Goal: Task Accomplishment & Management: Use online tool/utility

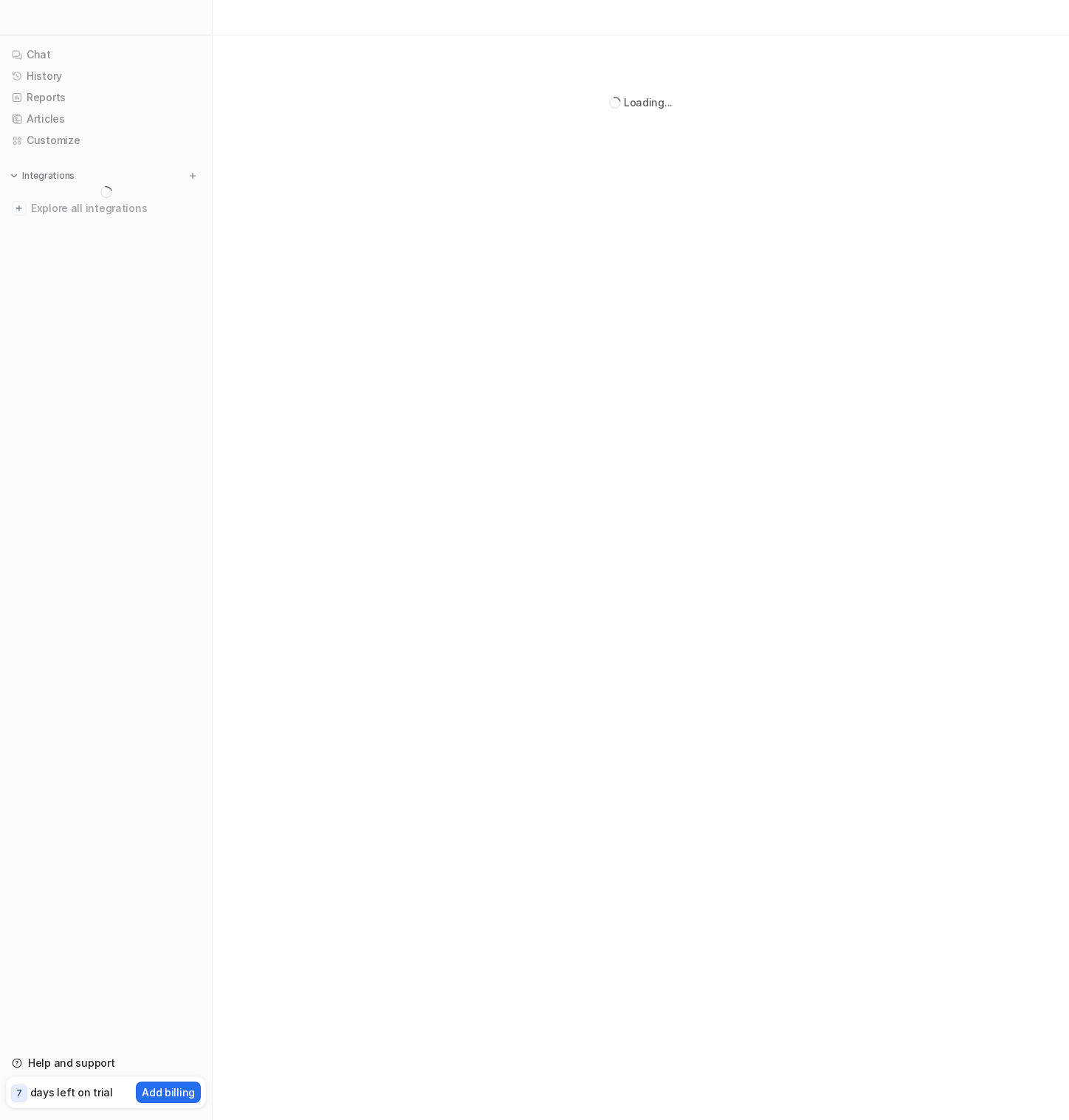
click at [363, 650] on div "Loading..." at bounding box center [534, 560] width 1069 height 1120
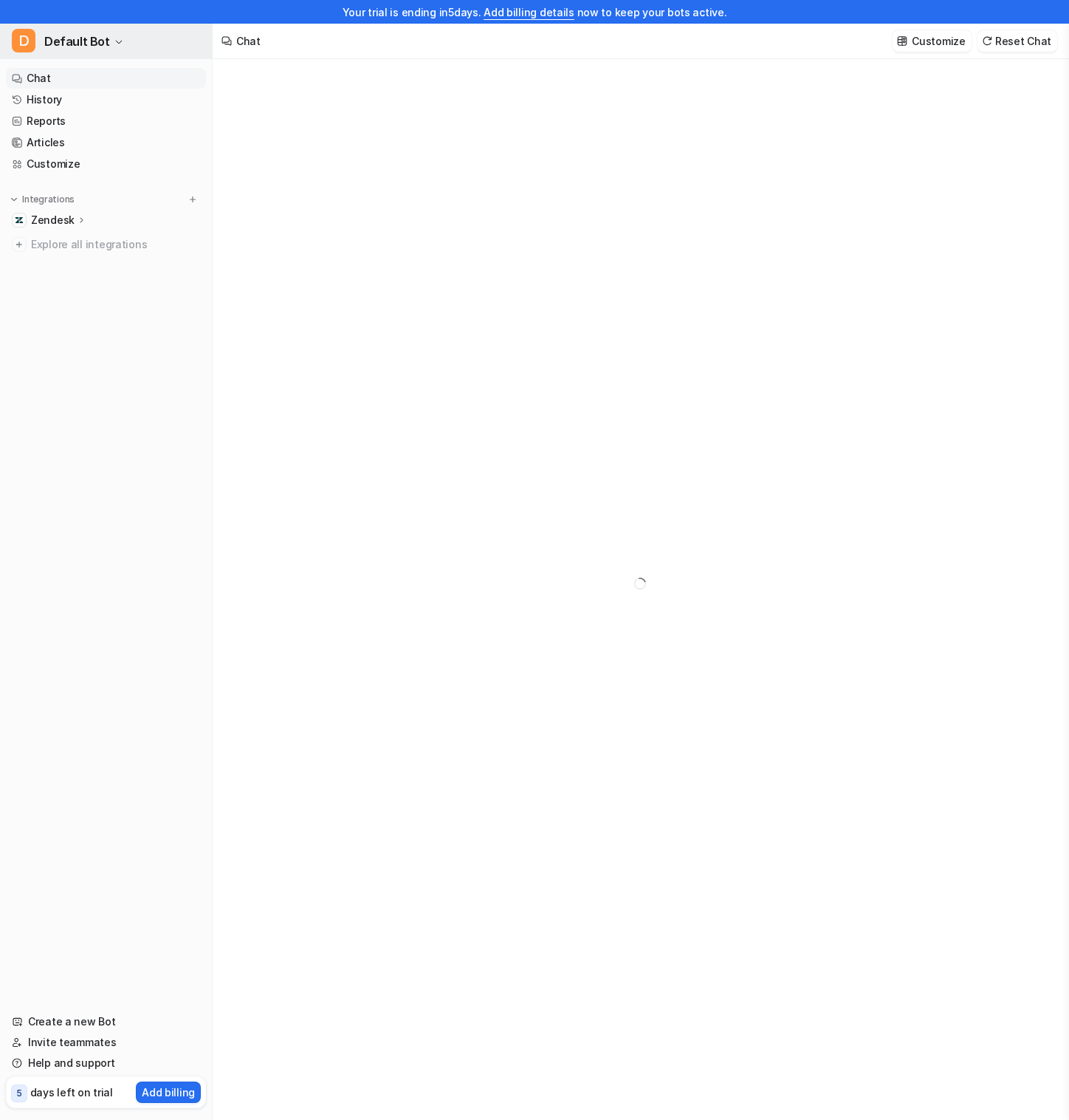
type textarea "**********"
click at [125, 43] on button "D Default Bot" at bounding box center [106, 41] width 212 height 35
click at [402, 155] on div "**********" at bounding box center [534, 560] width 1069 height 1120
click at [96, 37] on span "Default Bot" at bounding box center [76, 41] width 66 height 21
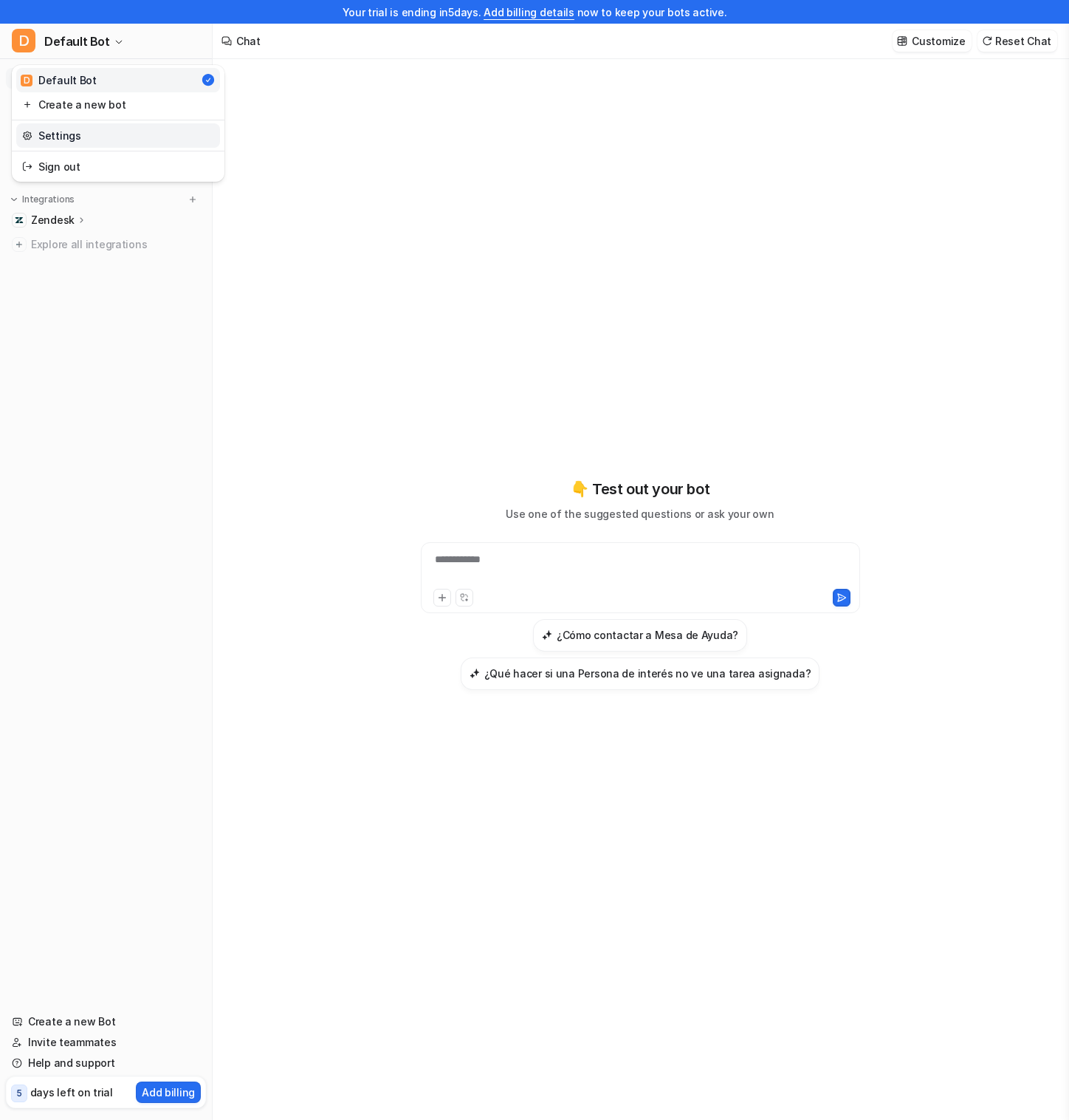
click at [99, 138] on link "Settings" at bounding box center [118, 136] width 203 height 25
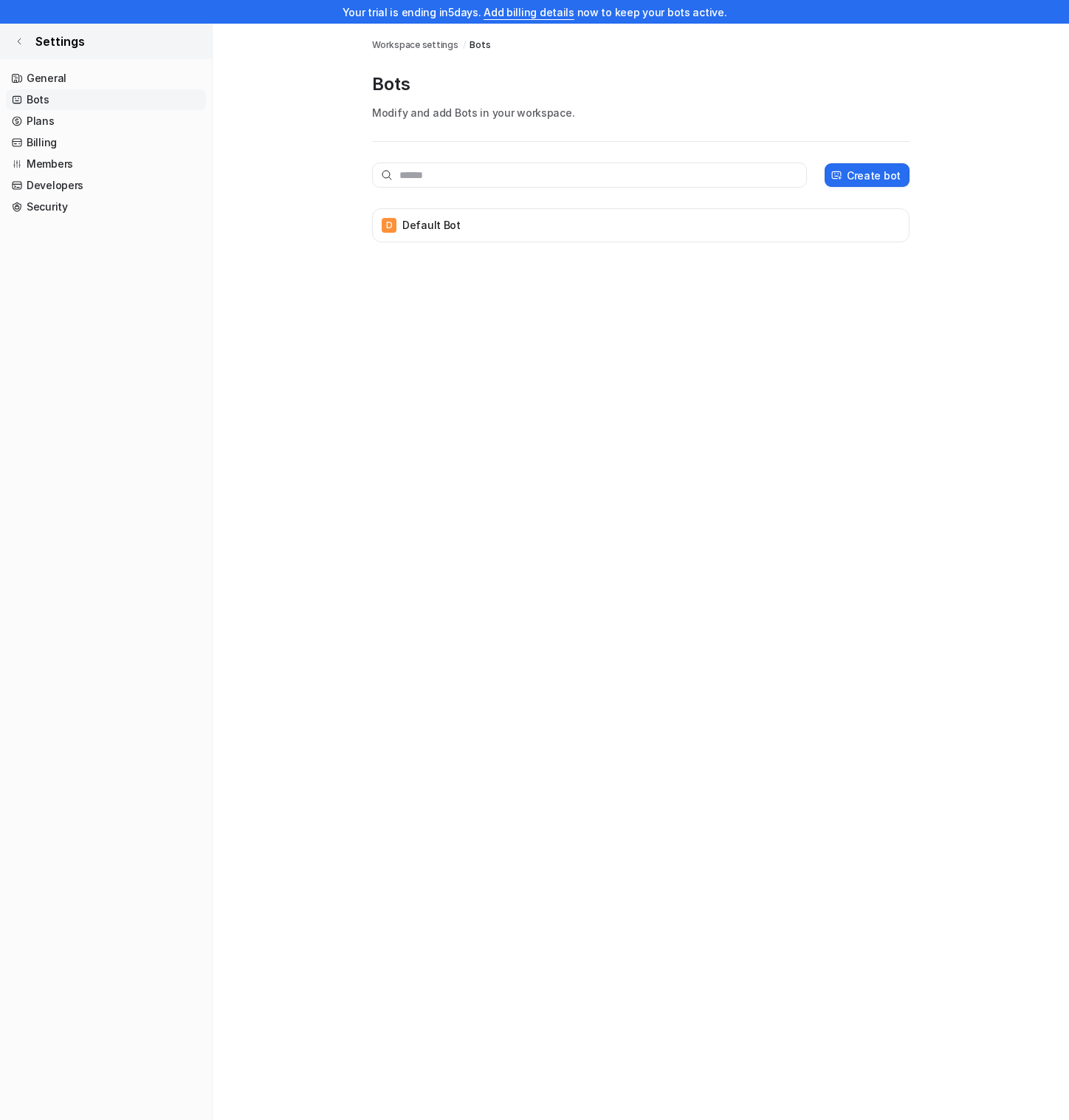
click at [17, 37] on icon at bounding box center [18, 41] width 9 height 9
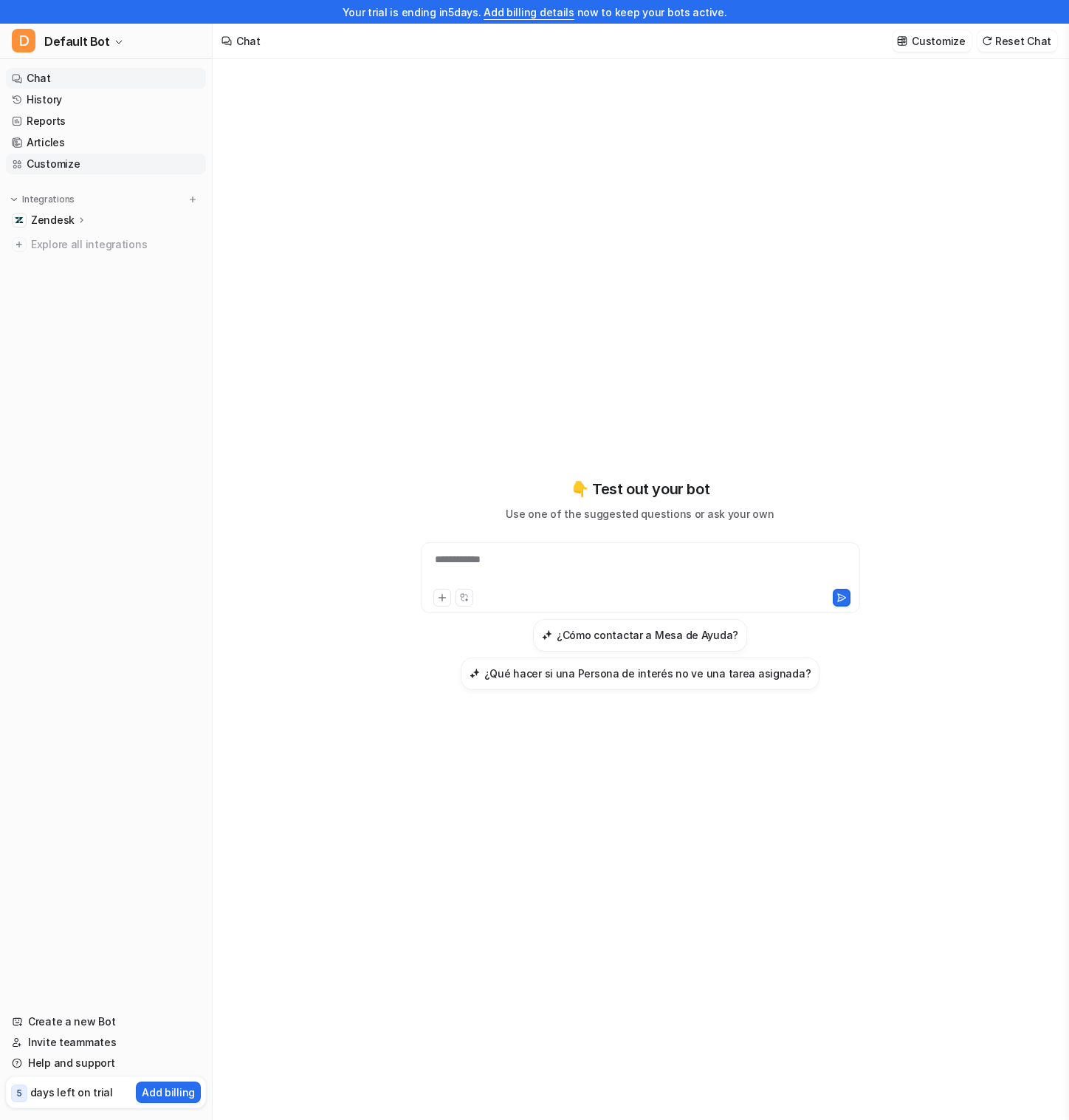
click at [102, 161] on link "Customize" at bounding box center [105, 164] width 200 height 21
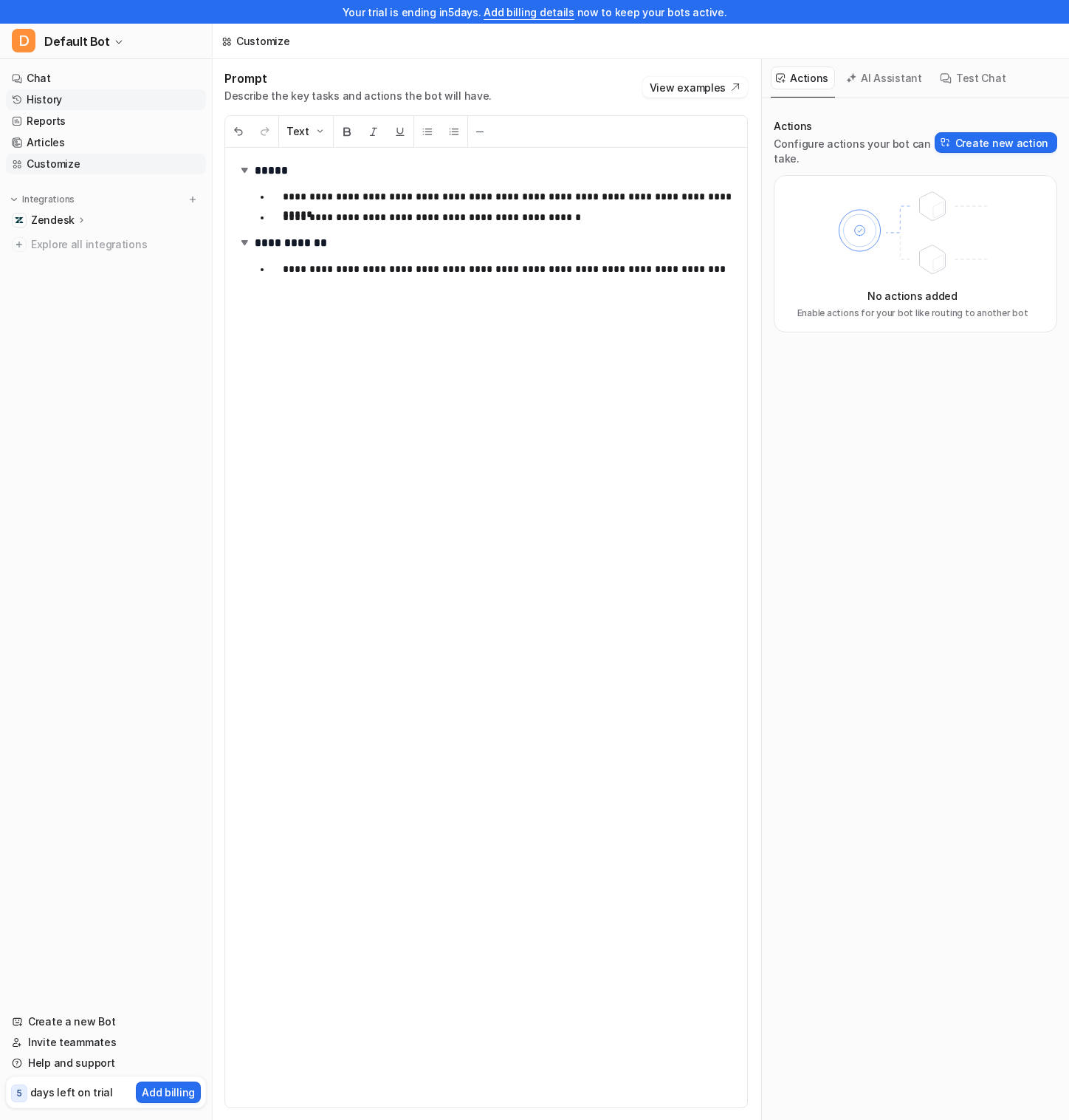
click at [78, 99] on link "History" at bounding box center [105, 100] width 200 height 21
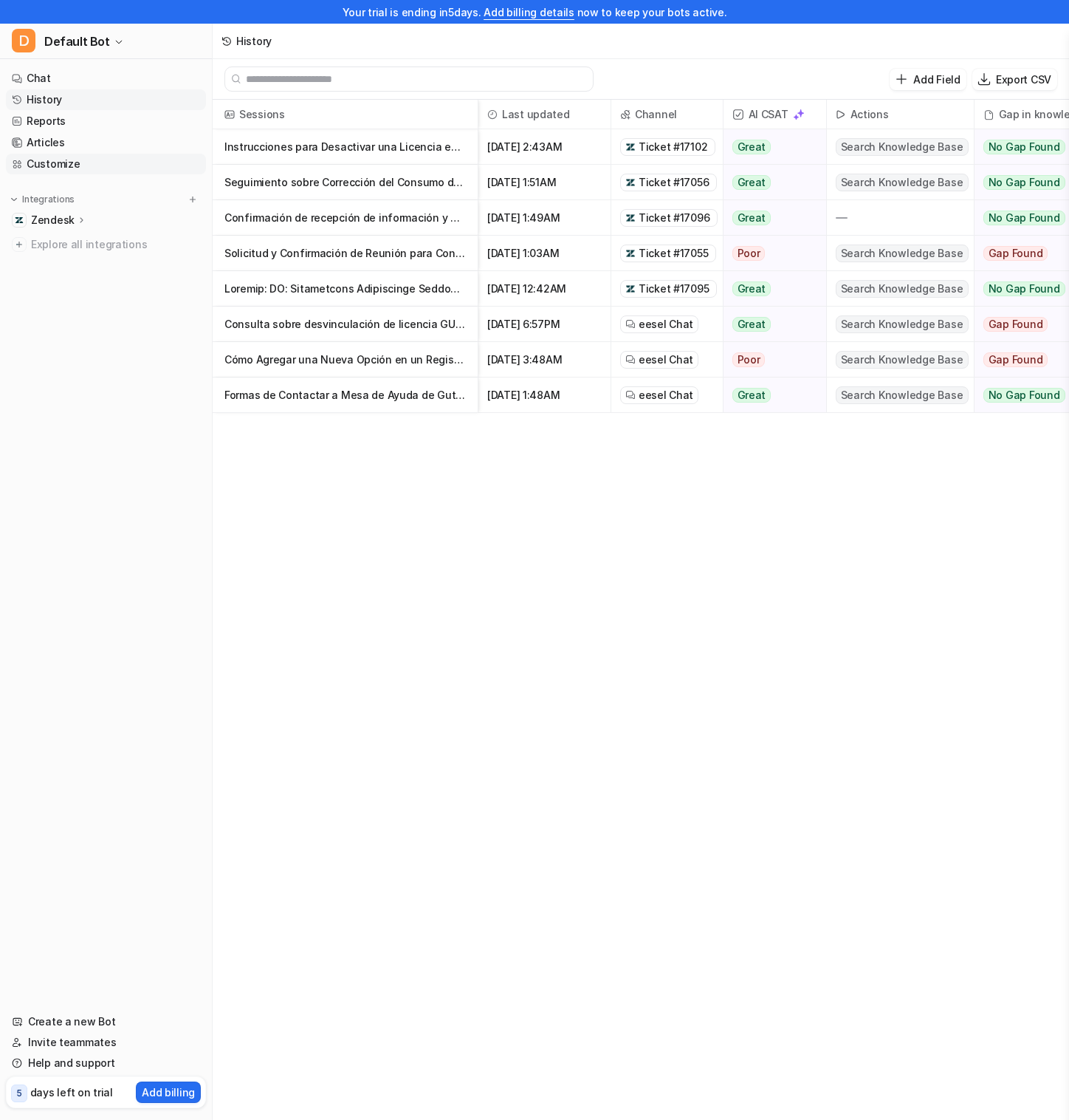
click at [86, 162] on link "Customize" at bounding box center [105, 164] width 200 height 21
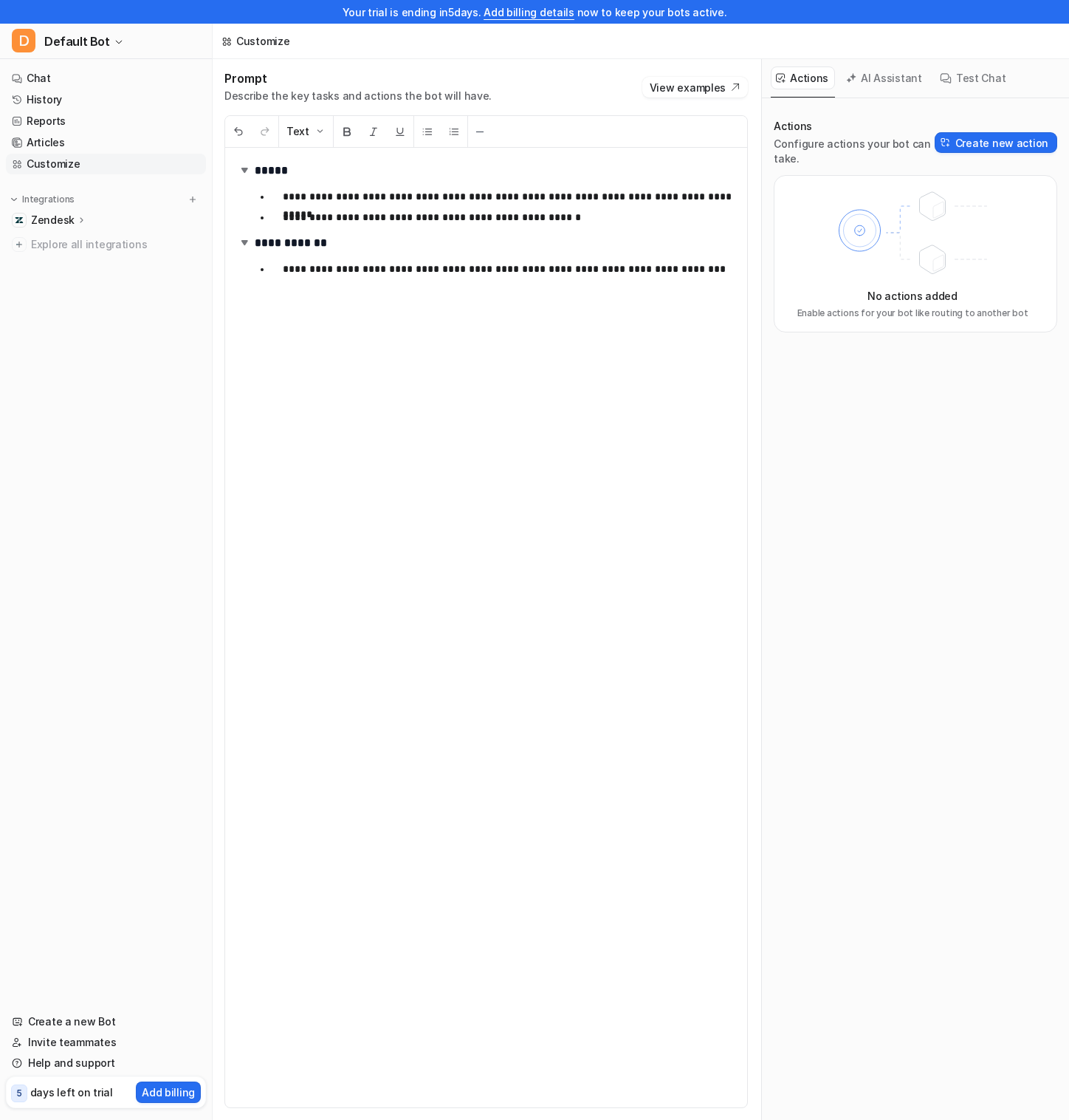
click at [74, 218] on div "Zendesk" at bounding box center [58, 220] width 56 height 14
click at [84, 264] on link "Sources" at bounding box center [113, 263] width 184 height 21
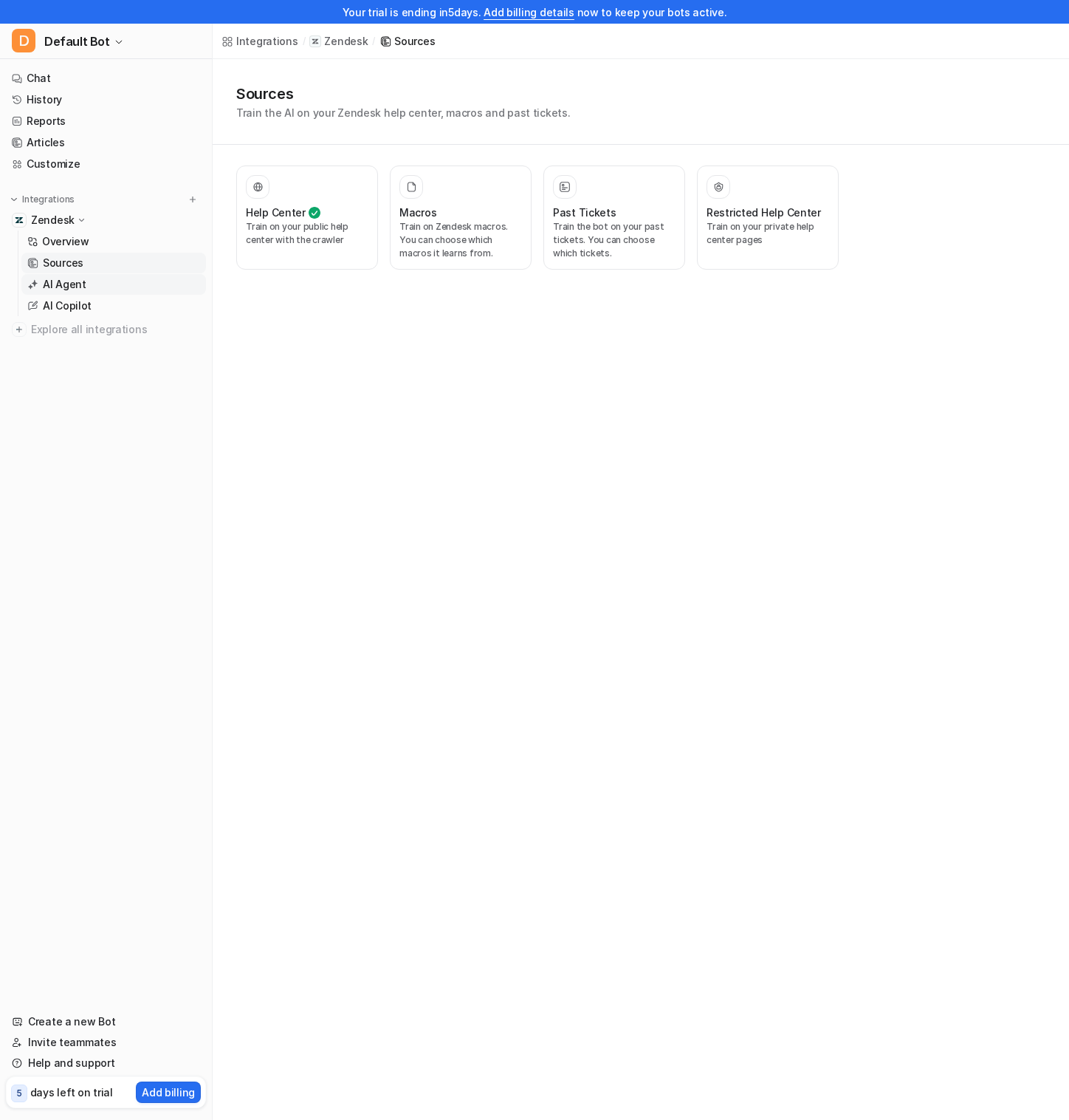
click at [100, 285] on link "AI Agent" at bounding box center [113, 285] width 184 height 21
